Goal: Information Seeking & Learning: Learn about a topic

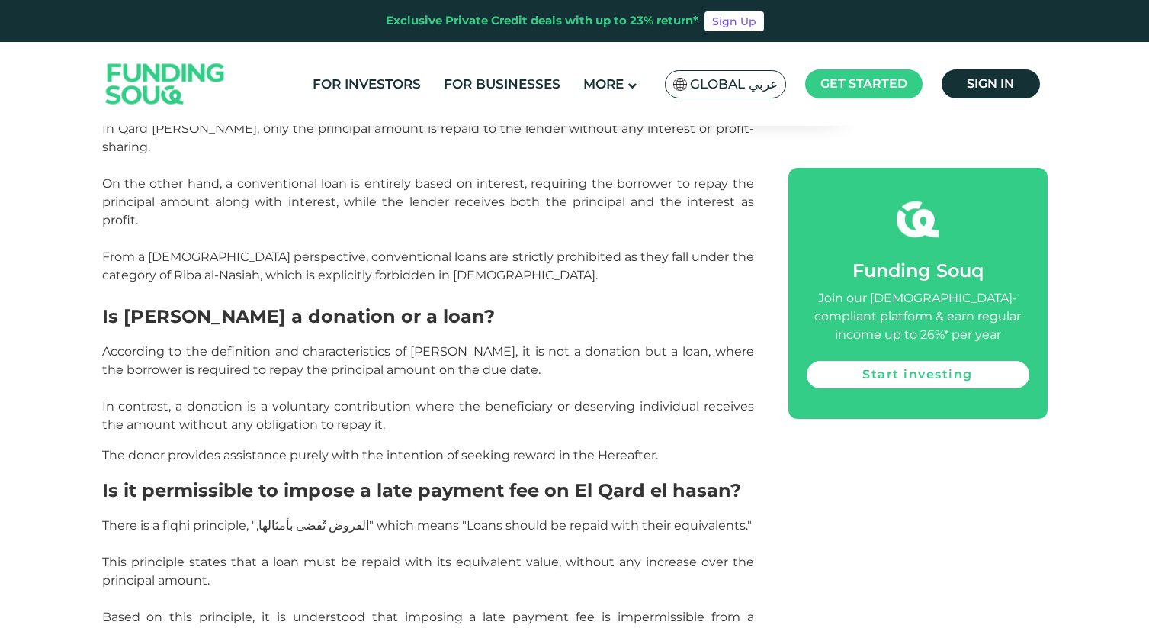
scroll to position [1334, 0]
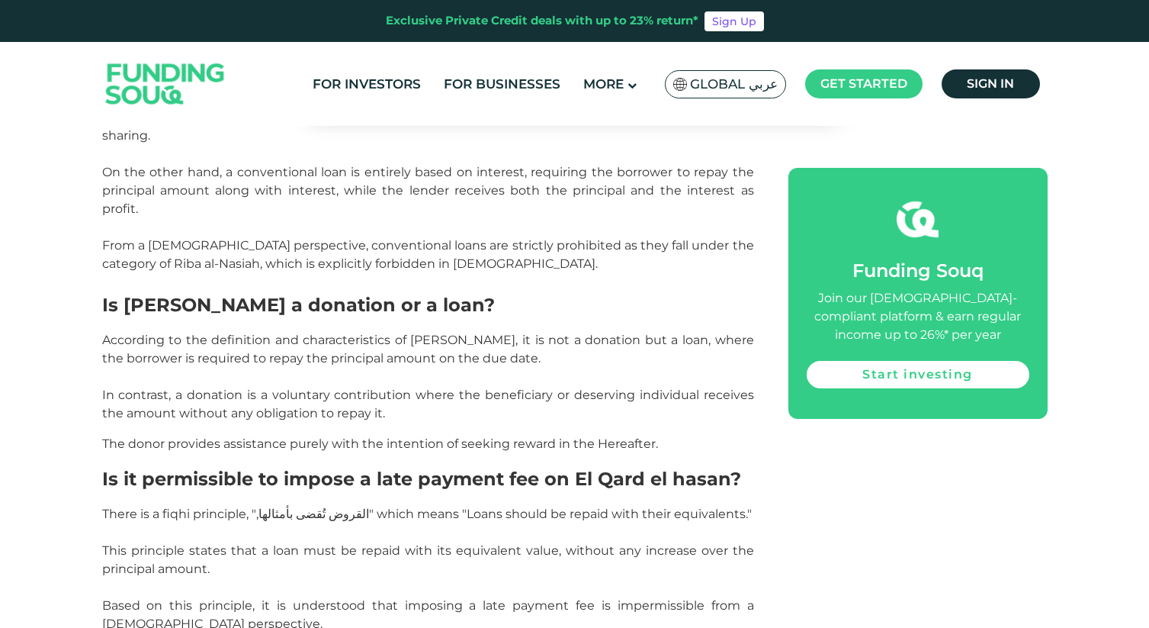
click at [333, 294] on span "Is [PERSON_NAME] a donation or a loan?" at bounding box center [298, 305] width 393 height 22
click at [268, 331] on p "According to the definition and characteristics of [PERSON_NAME], it is not a d…" at bounding box center [428, 377] width 652 height 92
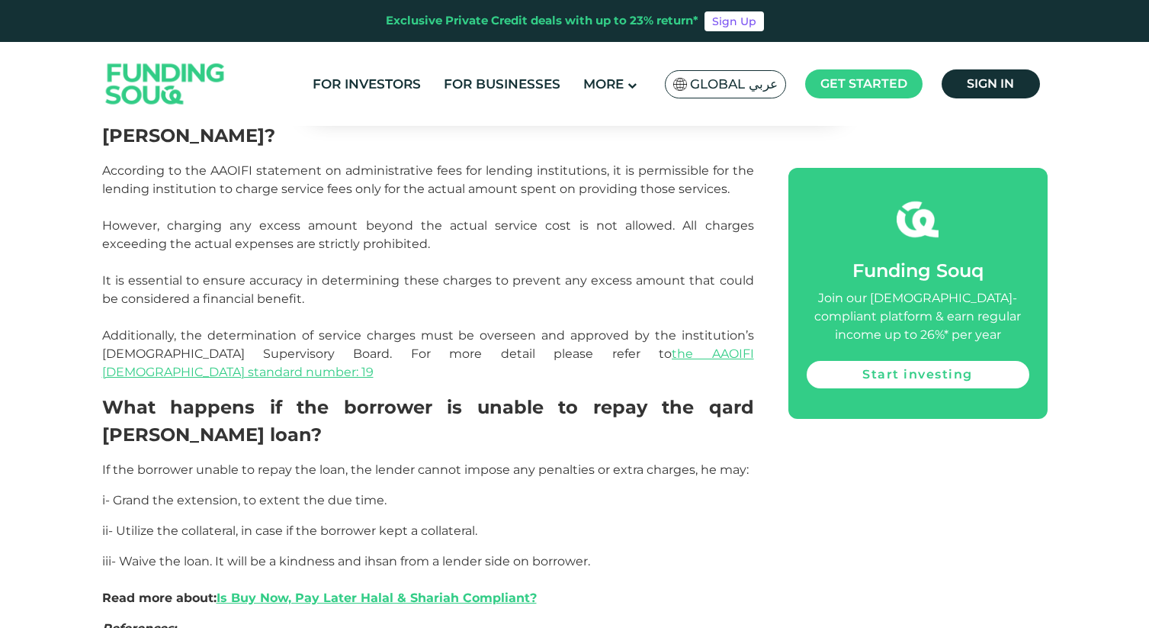
scroll to position [2595, 0]
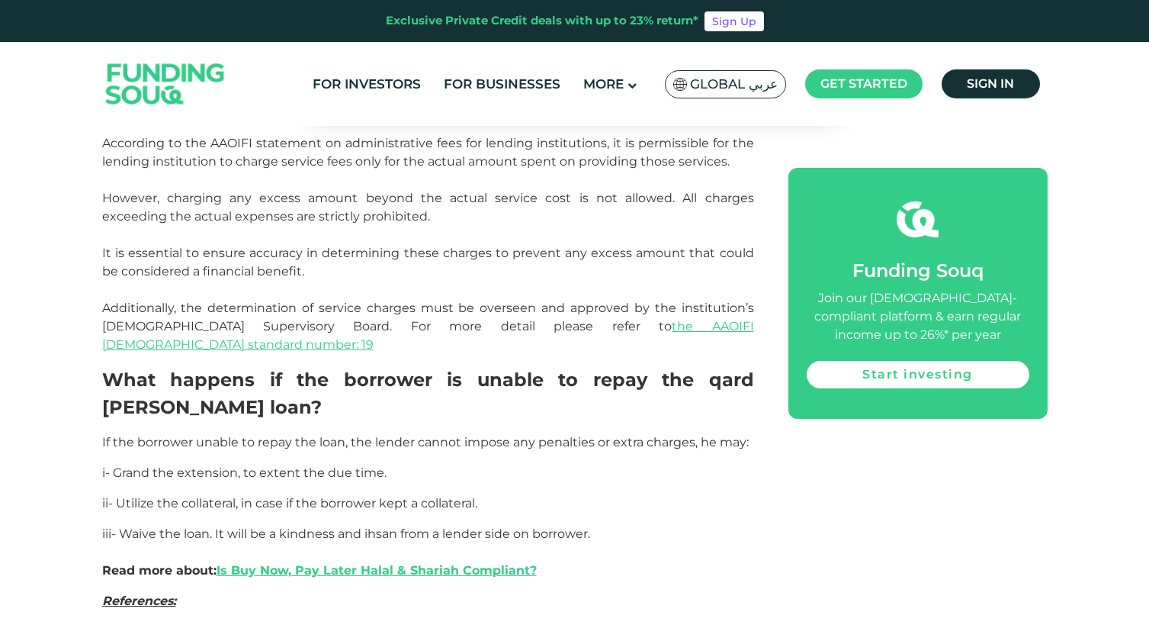
drag, startPoint x: 605, startPoint y: 397, endPoint x: 88, endPoint y: 333, distance: 521.1
click at [414, 464] on p "i- Grand the extension, to extent the due time." at bounding box center [428, 473] width 652 height 18
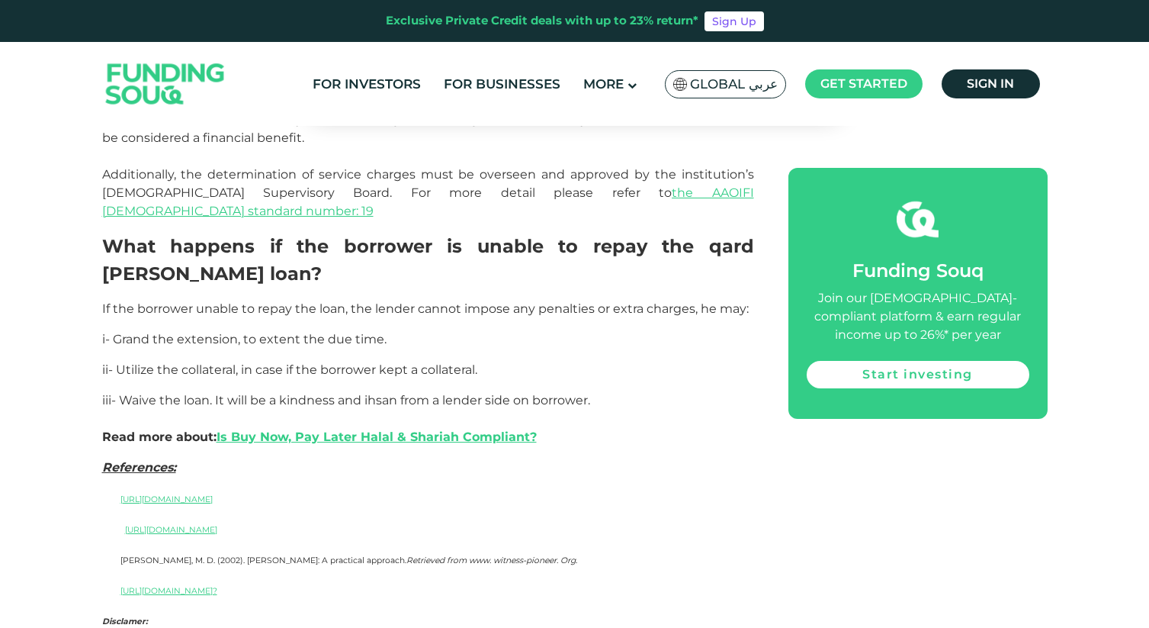
scroll to position [2730, 0]
